Goal: Information Seeking & Learning: Learn about a topic

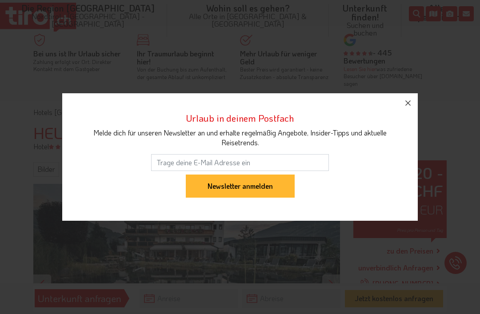
click at [412, 99] on icon "button" at bounding box center [407, 103] width 11 height 11
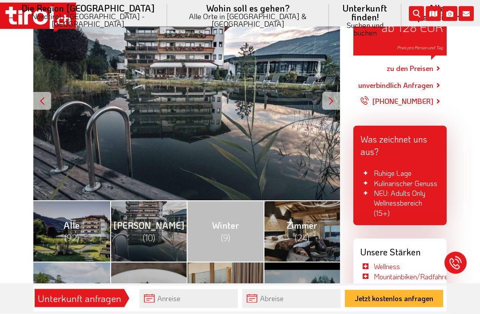
scroll to position [180, 0]
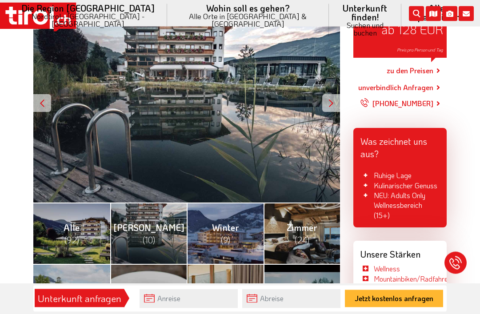
click at [332, 95] on div at bounding box center [331, 104] width 18 height 18
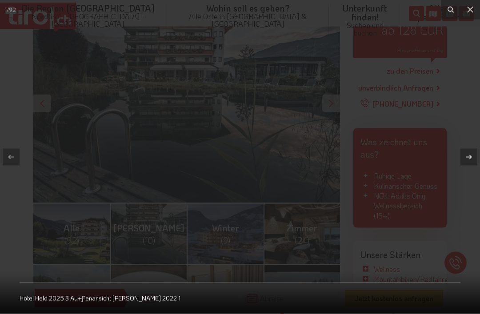
scroll to position [180, 0]
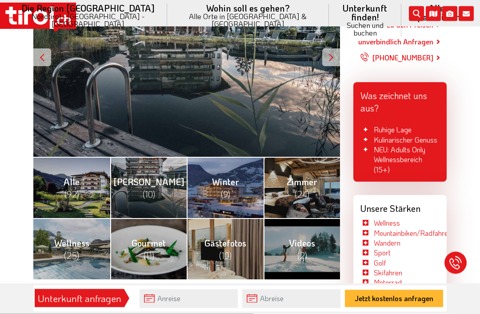
scroll to position [226, 0]
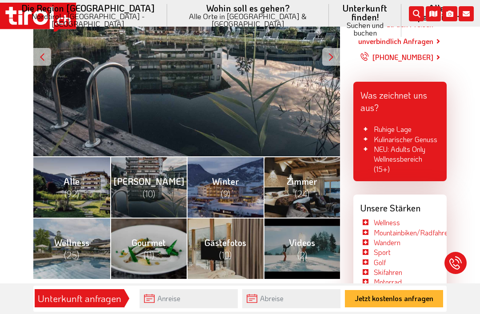
click at [147, 188] on span "(10)" at bounding box center [149, 194] width 12 height 12
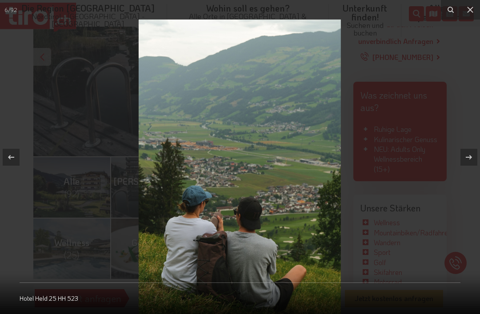
click at [473, 10] on icon at bounding box center [470, 9] width 11 height 11
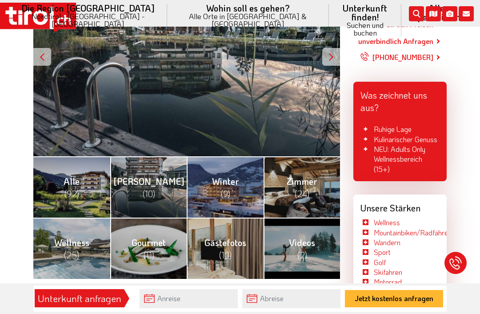
click at [227, 249] on span "(10)" at bounding box center [225, 255] width 12 height 12
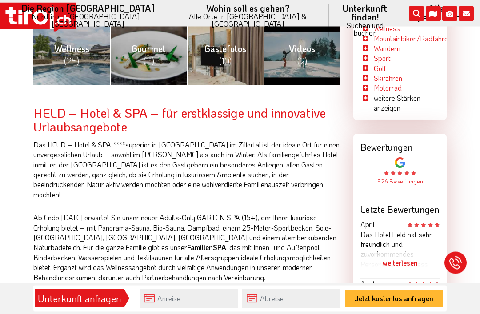
scroll to position [452, 0]
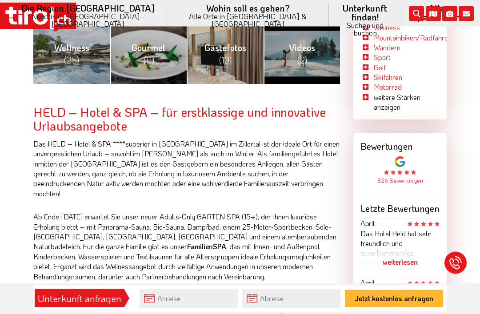
click at [409, 251] on div "weiterlesen" at bounding box center [399, 262] width 79 height 22
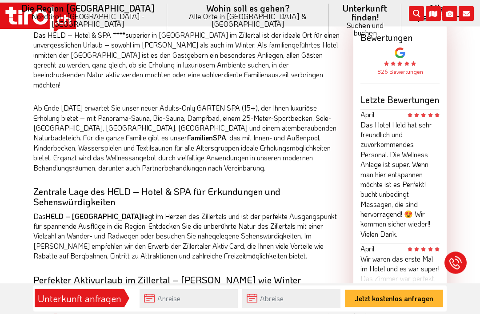
scroll to position [573, 0]
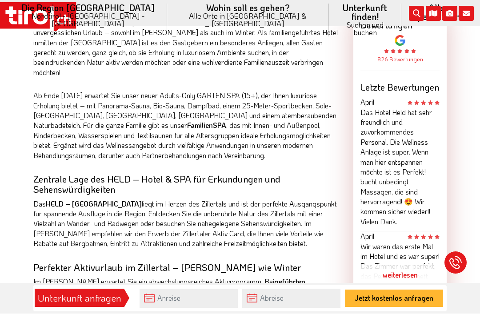
click at [408, 264] on div "weiterlesen" at bounding box center [399, 275] width 79 height 22
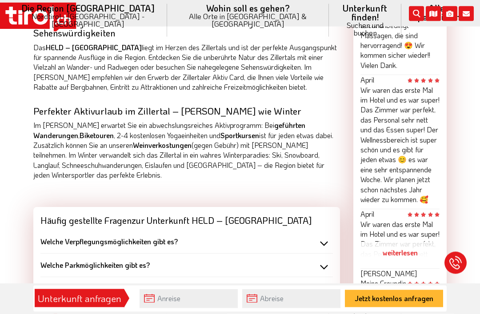
click at [412, 242] on div "weiterlesen" at bounding box center [399, 253] width 79 height 22
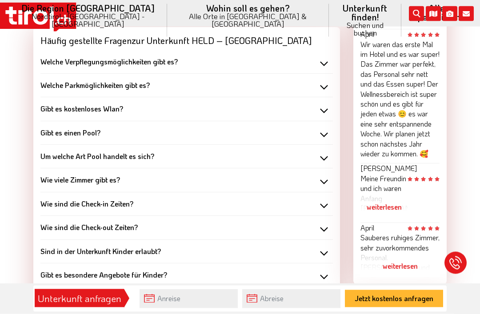
scroll to position [910, 0]
click at [407, 196] on div "weiterlesen" at bounding box center [383, 207] width 47 height 22
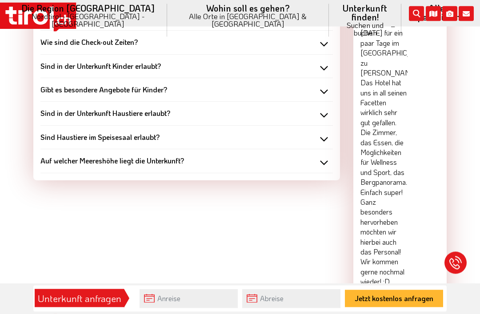
scroll to position [1095, 0]
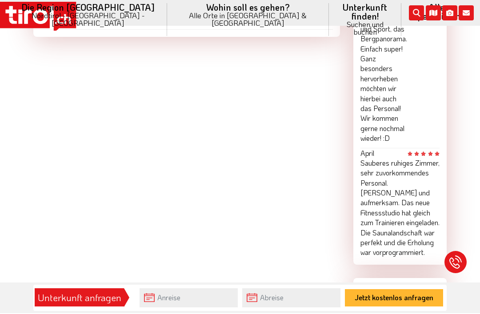
scroll to position [1238, 0]
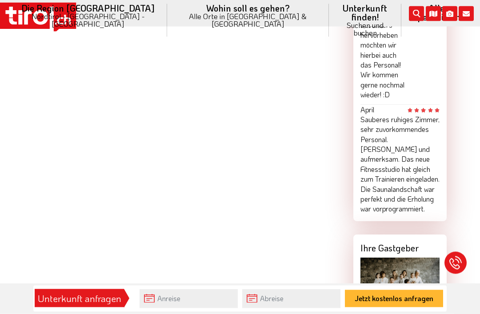
scroll to position [1282, 0]
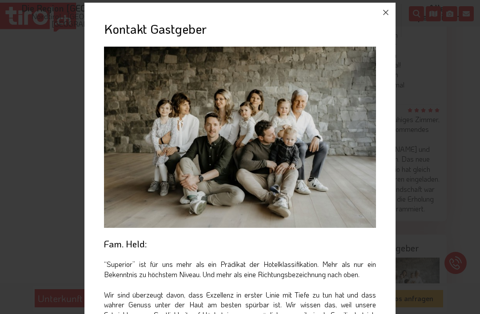
click at [387, 10] on icon "button" at bounding box center [385, 12] width 11 height 11
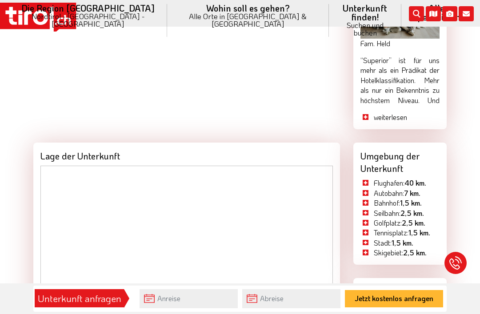
scroll to position [1555, 0]
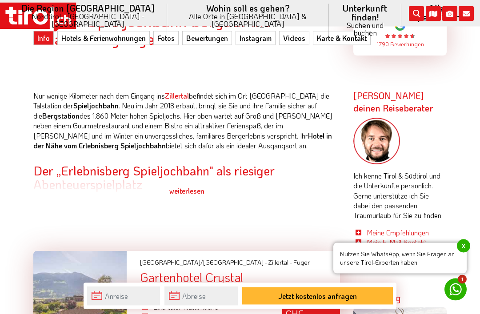
scroll to position [446, 0]
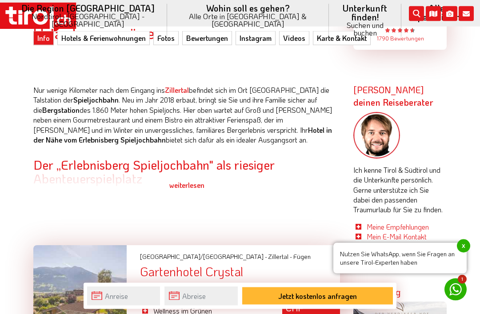
click at [197, 183] on div "weiterlesen" at bounding box center [186, 186] width 306 height 22
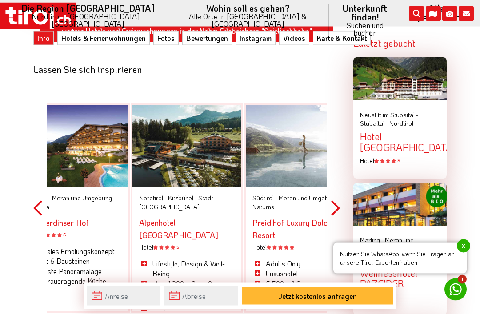
scroll to position [1038, 0]
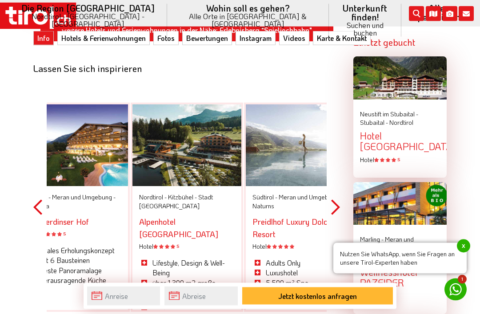
click at [466, 253] on span "x" at bounding box center [463, 245] width 13 height 13
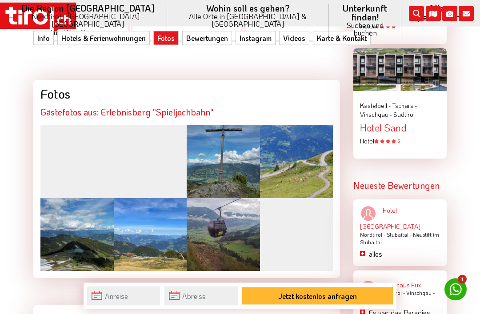
scroll to position [1309, 0]
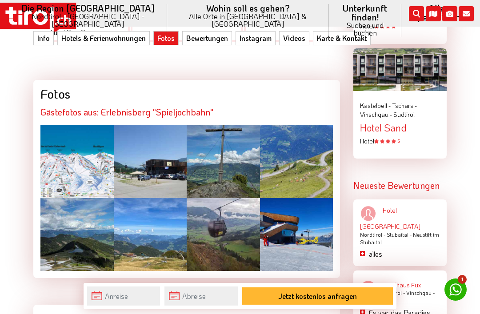
click at [96, 148] on div at bounding box center [76, 161] width 73 height 73
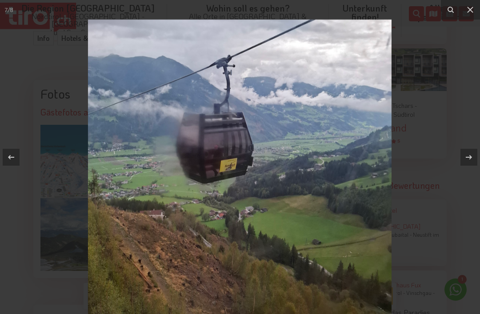
click at [473, 8] on icon at bounding box center [470, 9] width 11 height 11
